Goal: Information Seeking & Learning: Learn about a topic

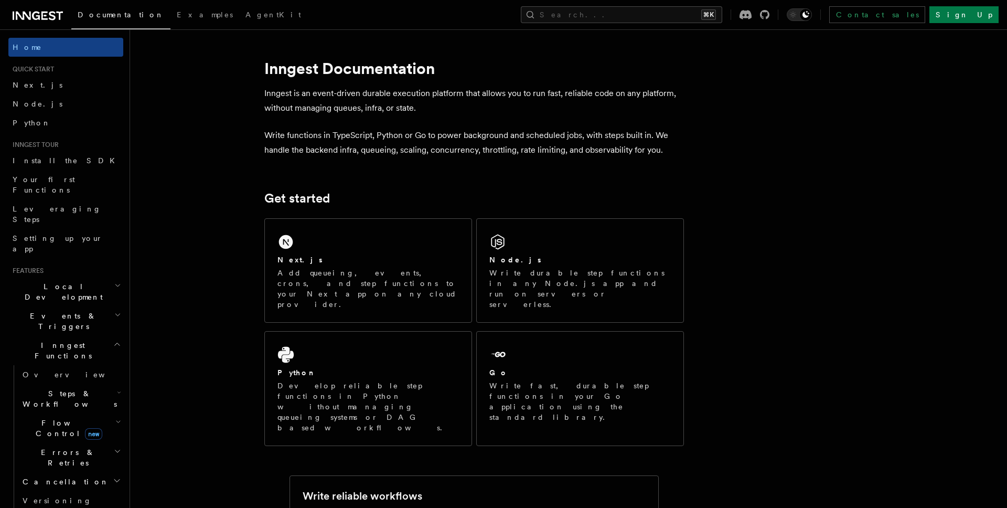
scroll to position [24, 0]
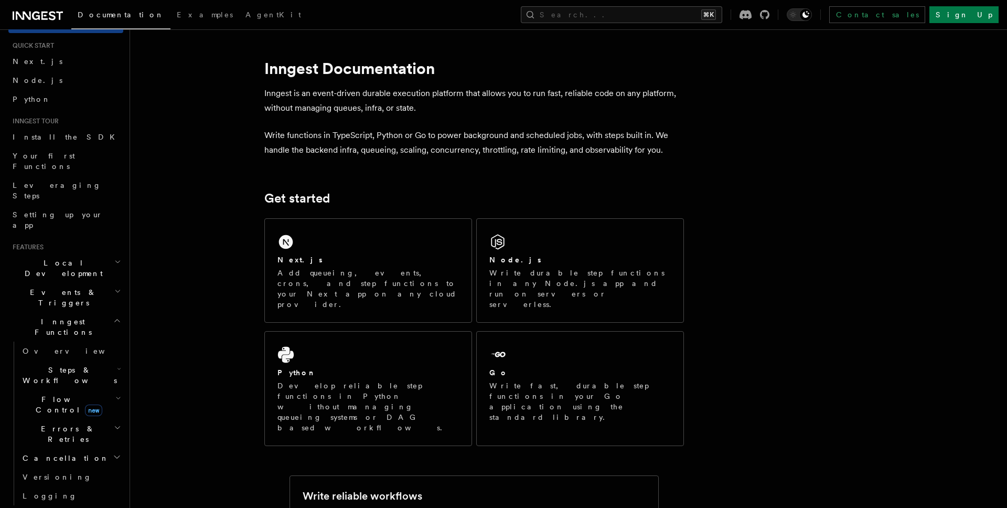
click at [49, 364] on span "Steps & Workflows" at bounding box center [67, 374] width 99 height 21
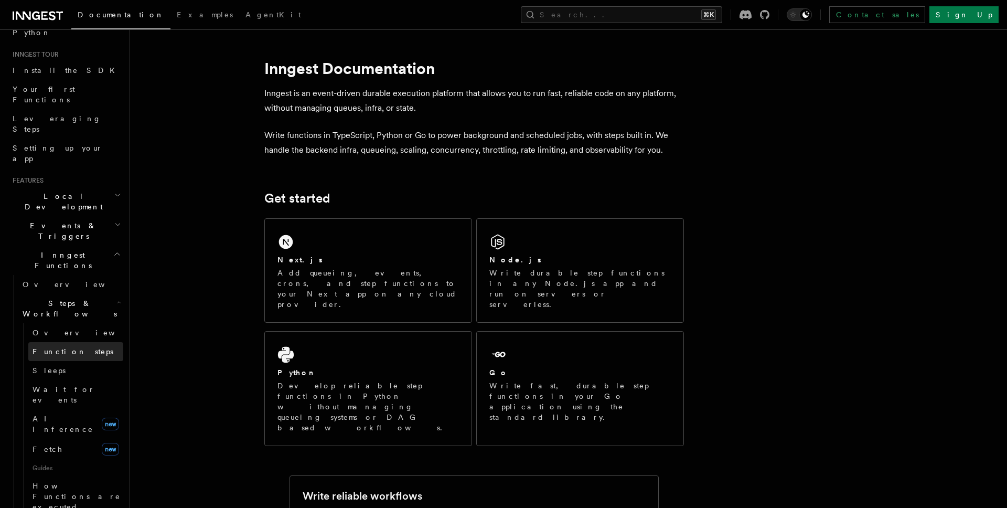
click at [78, 342] on link "Function steps" at bounding box center [75, 351] width 95 height 19
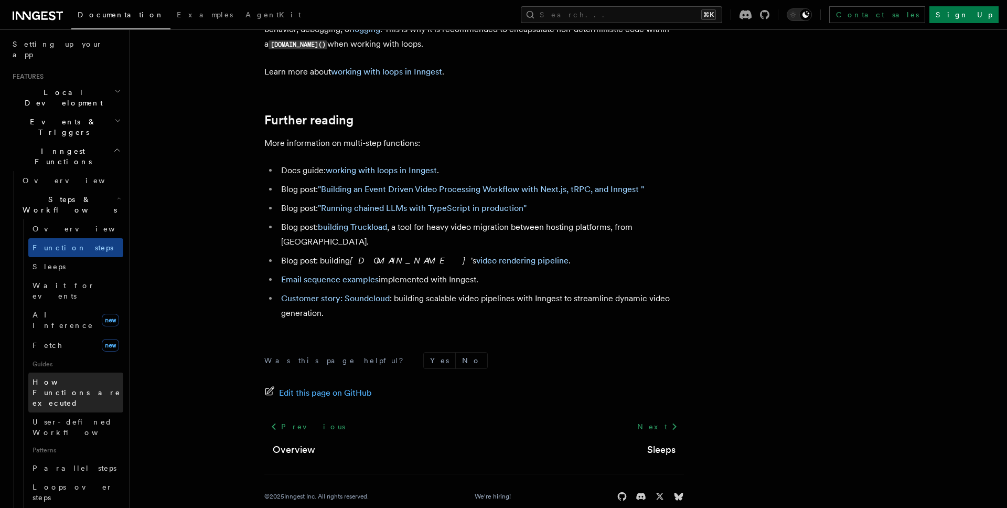
scroll to position [203, 0]
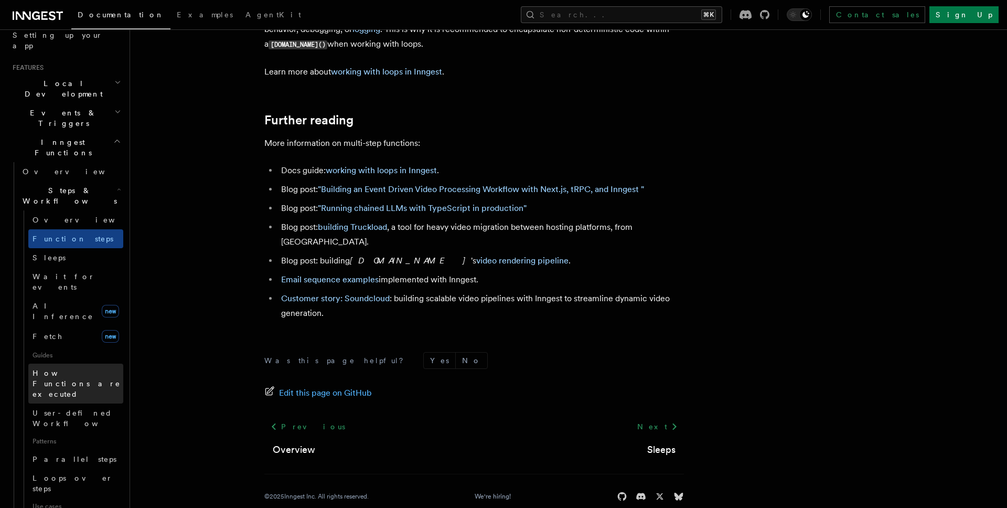
click at [87, 368] on span "How Functions are executed" at bounding box center [78, 383] width 91 height 31
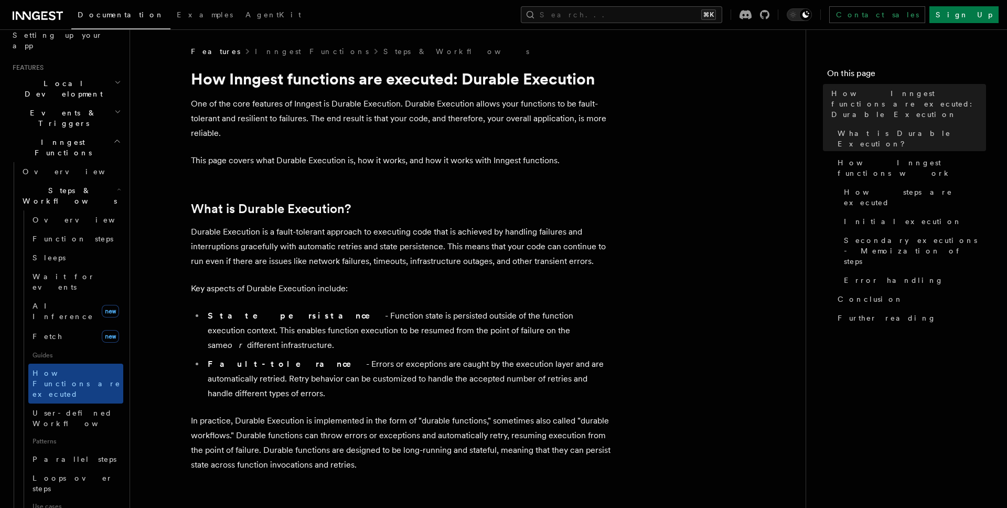
scroll to position [206, 0]
click at [85, 471] on span "Loops over steps" at bounding box center [73, 480] width 80 height 19
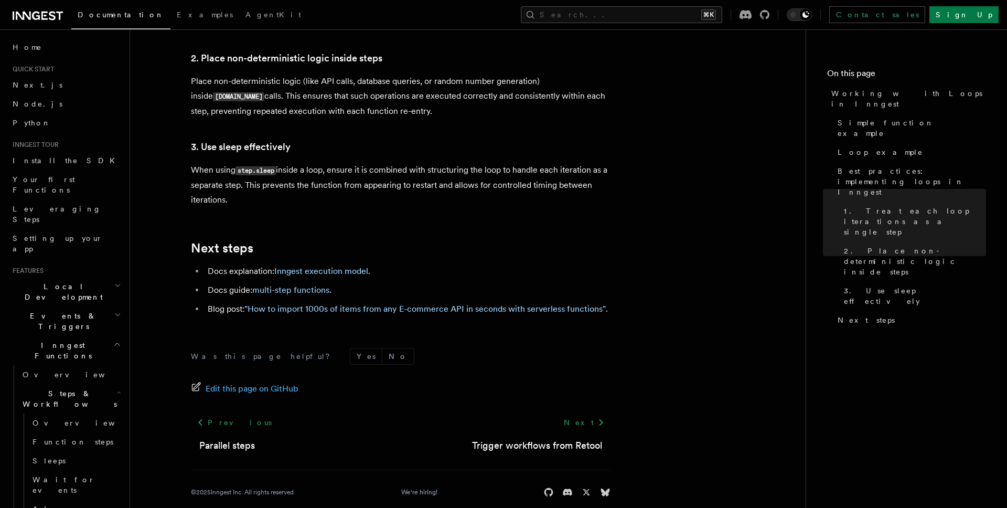
click at [66, 310] on span "Events & Triggers" at bounding box center [61, 320] width 106 height 21
click at [71, 281] on span "Local Development" at bounding box center [61, 291] width 106 height 21
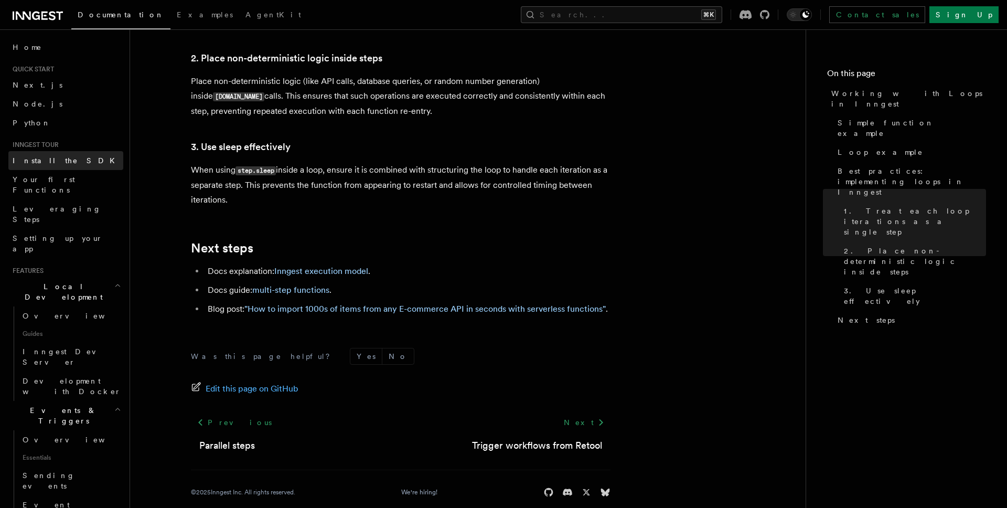
click at [64, 162] on link "Install the SDK" at bounding box center [65, 160] width 115 height 19
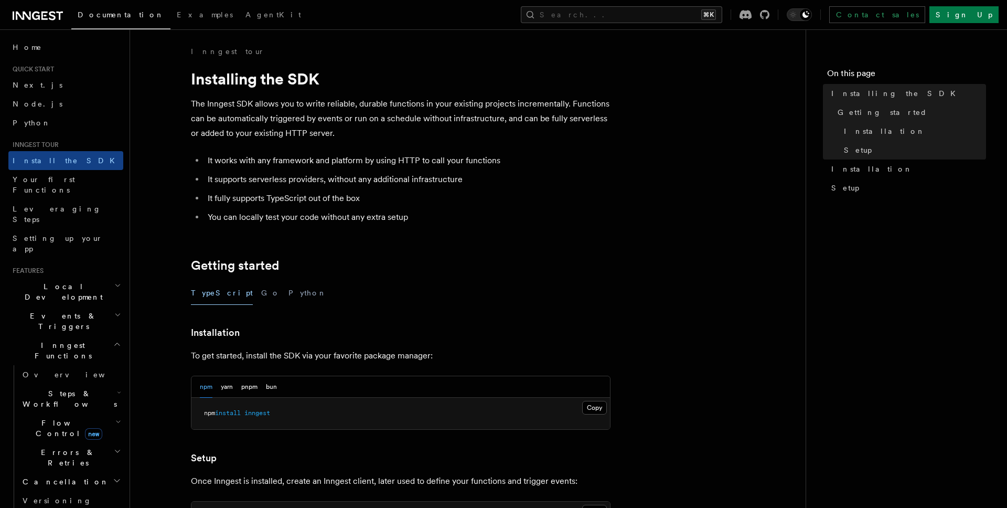
scroll to position [1797, 0]
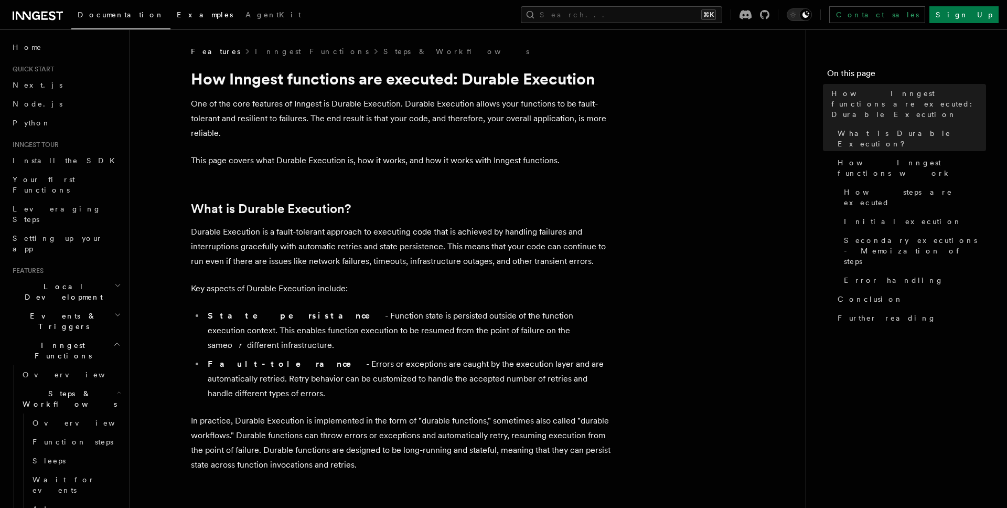
click at [177, 17] on span "Examples" at bounding box center [205, 14] width 56 height 8
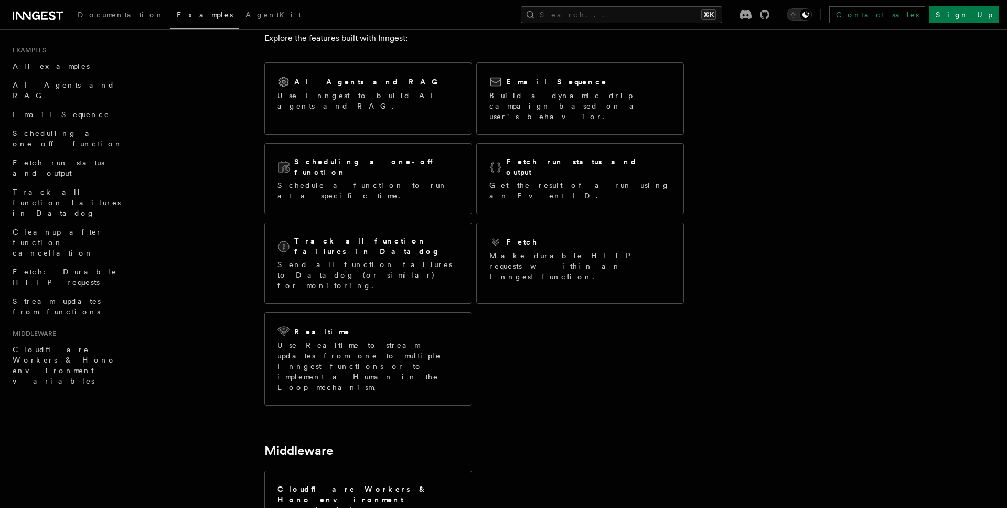
scroll to position [56, 0]
